Goal: Check status: Check status

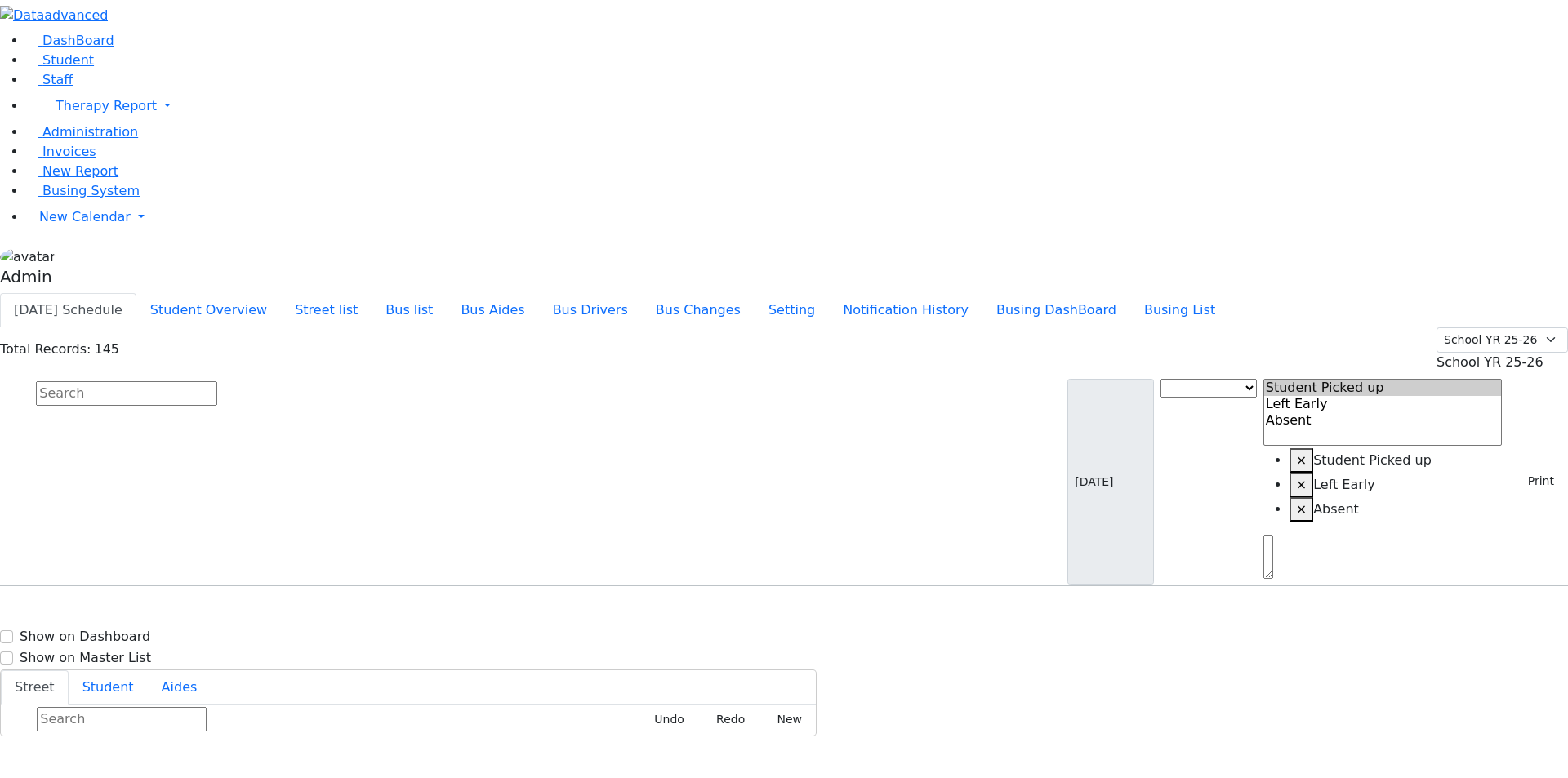
click at [217, 382] on input "text" at bounding box center [126, 394] width 181 height 25
paste input "6508955"
type input "6508955"
